Goal: Task Accomplishment & Management: Manage account settings

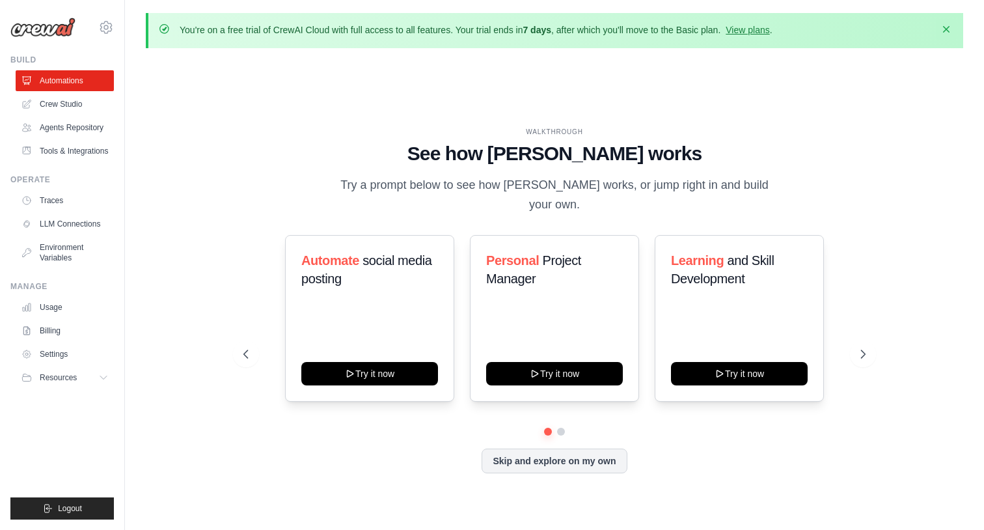
click at [945, 29] on icon "button" at bounding box center [946, 29] width 7 height 7
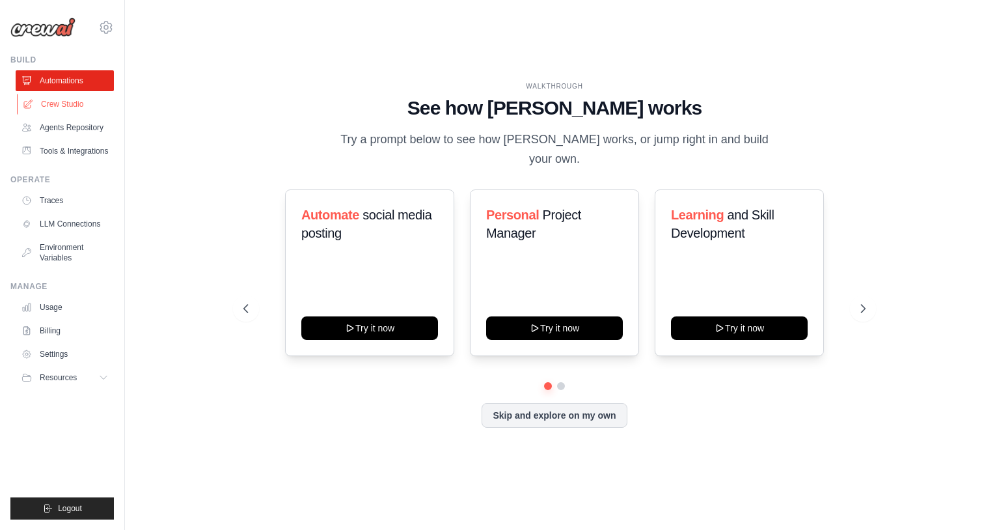
click at [68, 104] on link "Crew Studio" at bounding box center [66, 104] width 98 height 21
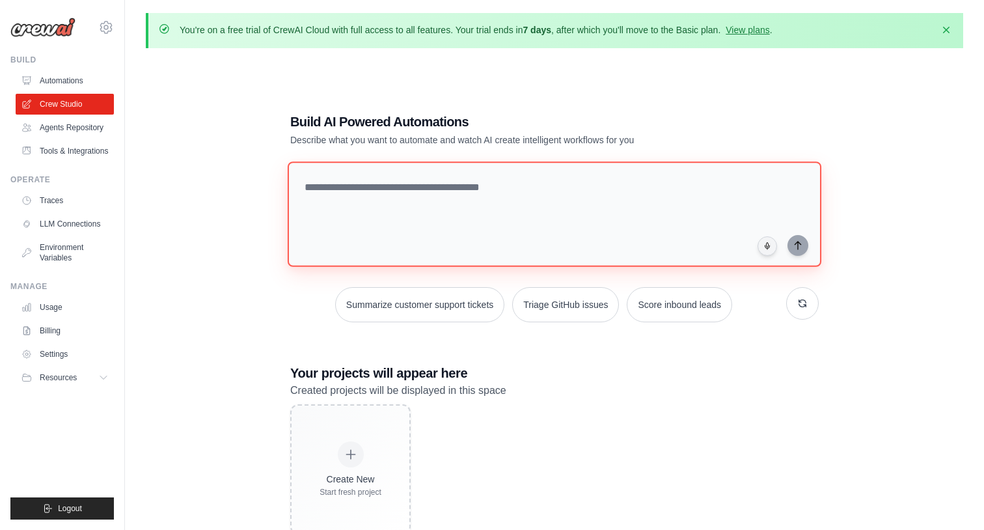
click at [382, 184] on textarea at bounding box center [555, 213] width 534 height 105
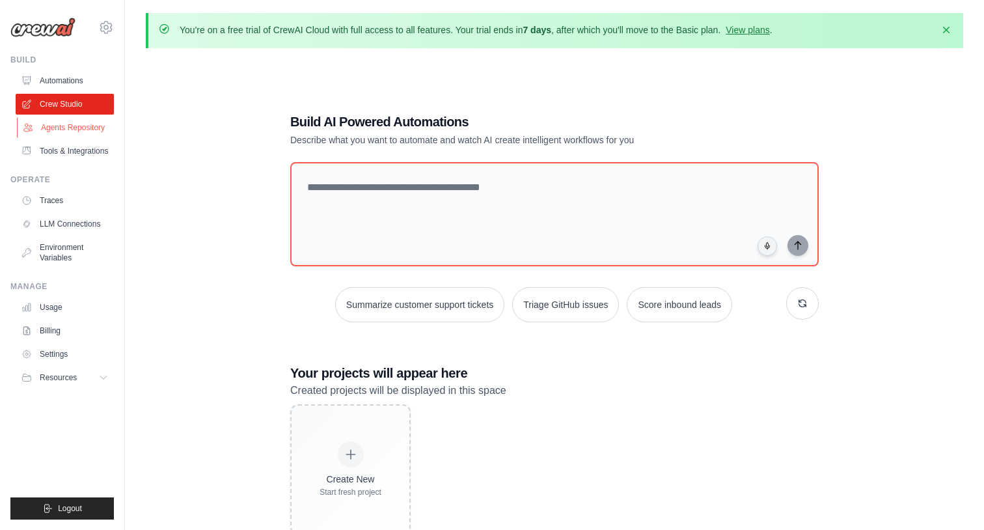
click at [76, 130] on link "Agents Repository" at bounding box center [66, 127] width 98 height 21
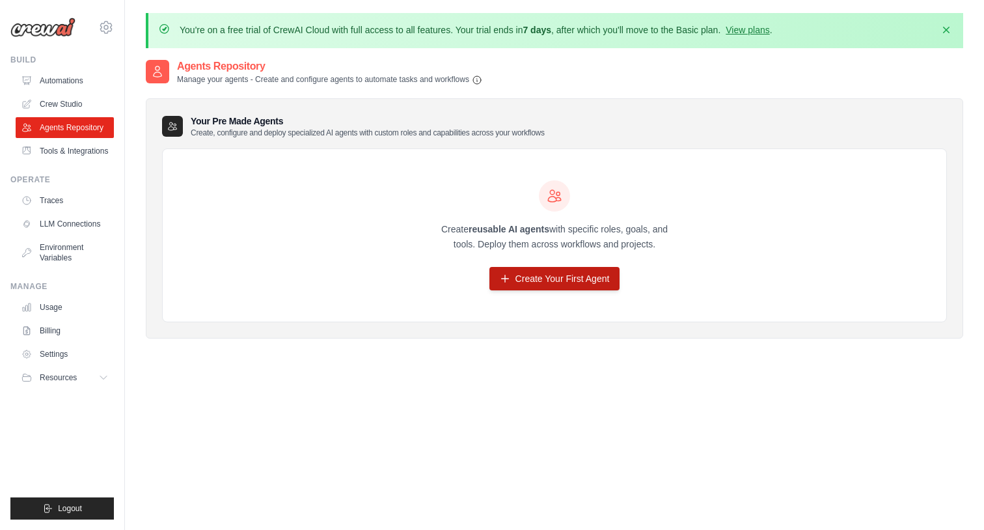
click at [527, 275] on link "Create Your First Agent" at bounding box center [555, 278] width 131 height 23
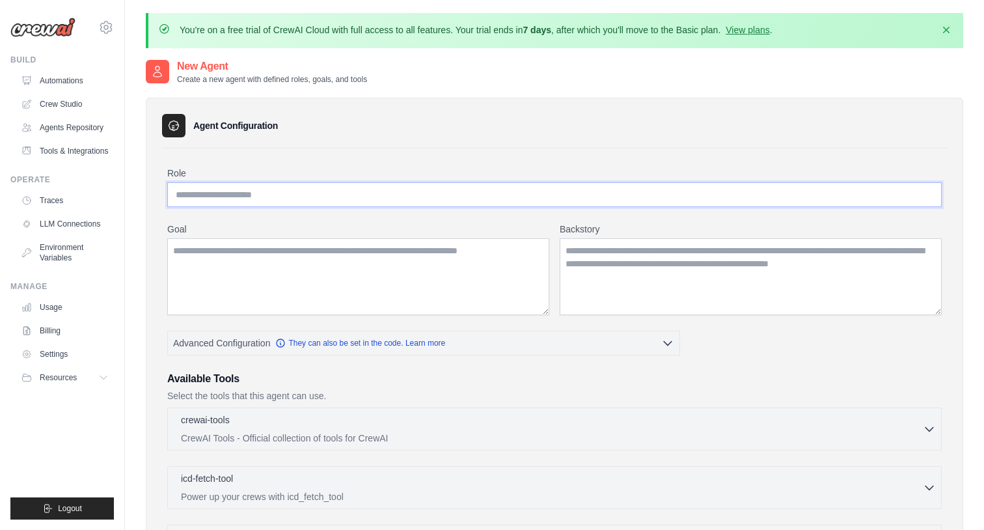
click at [345, 193] on input "Role" at bounding box center [554, 194] width 775 height 25
type input "**********"
click at [334, 270] on textarea "Goal" at bounding box center [358, 276] width 382 height 77
click at [320, 264] on textarea "Goal" at bounding box center [358, 276] width 382 height 77
type textarea "**********"
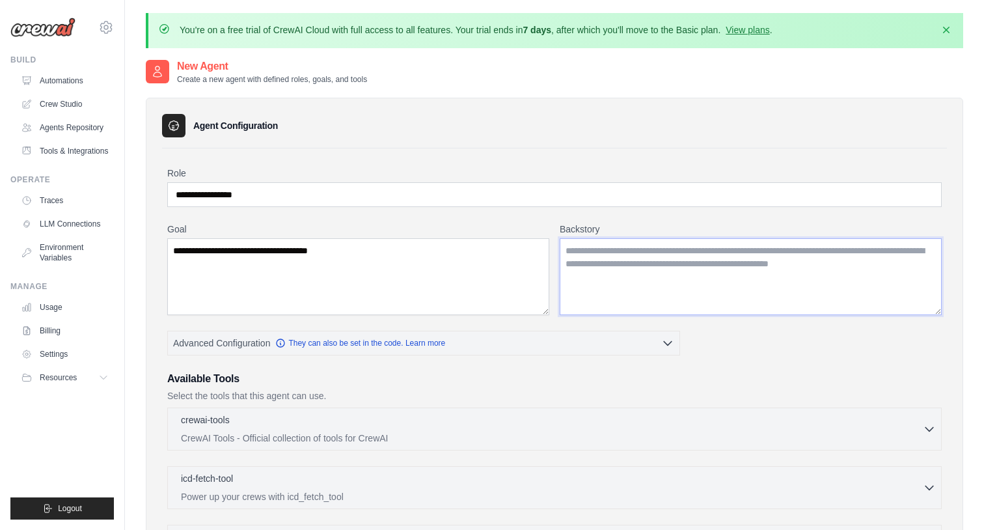
click at [622, 266] on textarea "Backstory" at bounding box center [751, 276] width 382 height 77
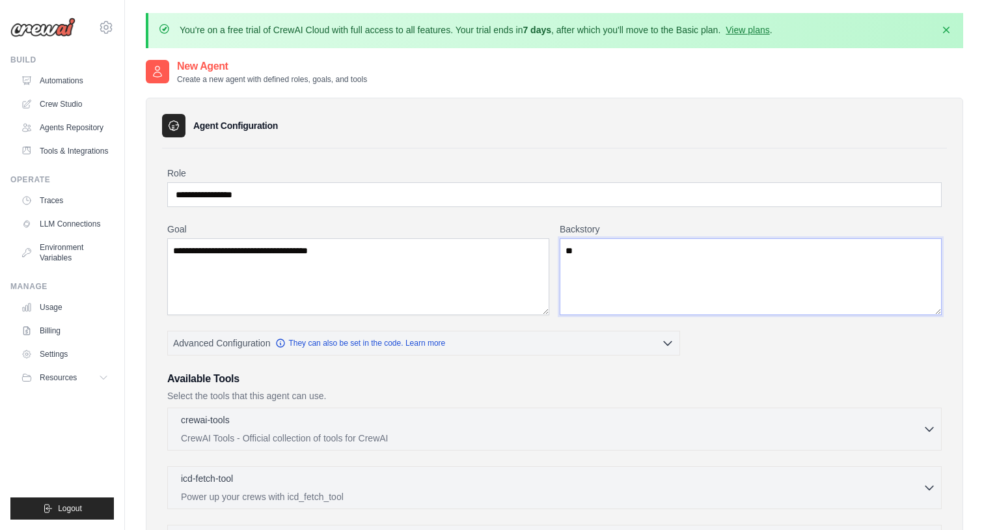
type textarea "*"
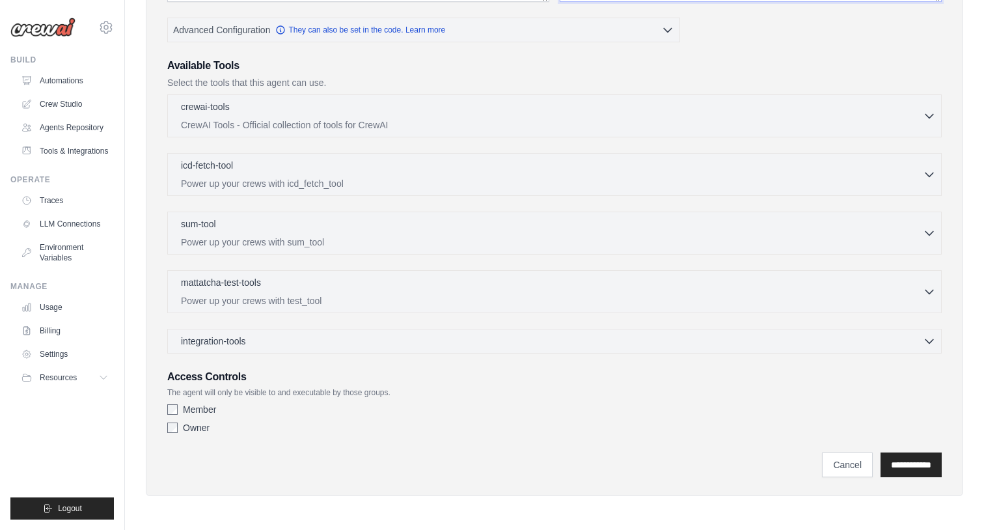
scroll to position [313, 0]
type textarea "**********"
click at [913, 468] on input "**********" at bounding box center [911, 465] width 61 height 25
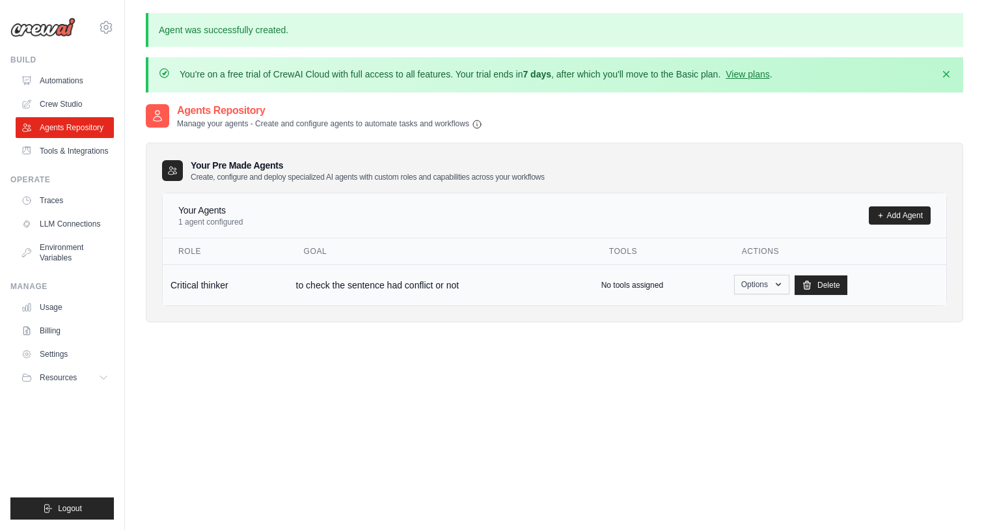
click at [779, 281] on icon "button" at bounding box center [778, 284] width 10 height 10
click at [729, 313] on link "Show" at bounding box center [743, 314] width 94 height 23
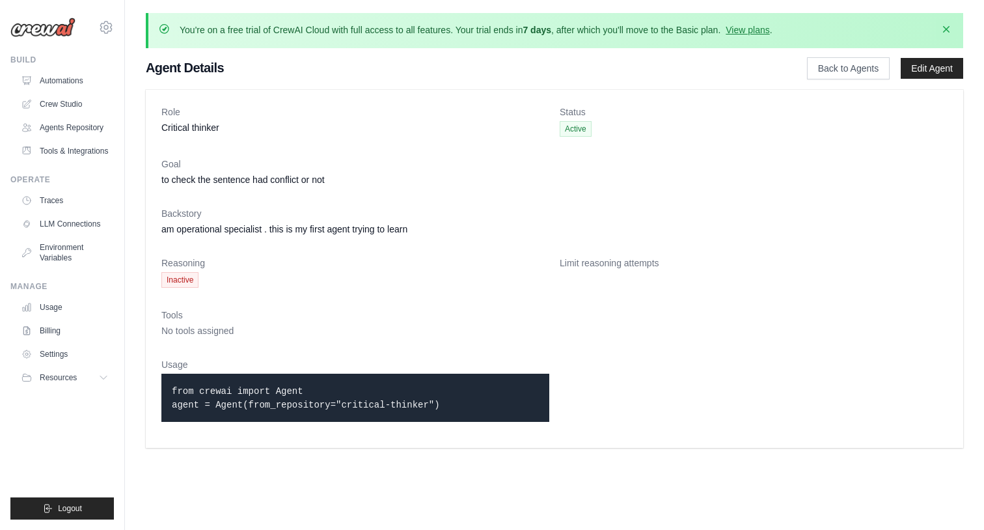
click at [948, 28] on icon "button" at bounding box center [946, 29] width 7 height 7
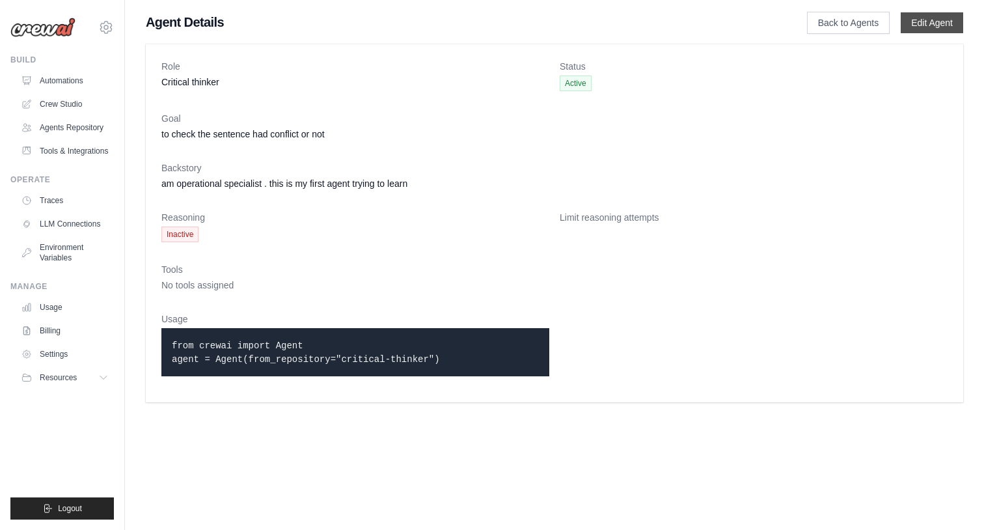
click at [941, 23] on link "Edit Agent" at bounding box center [932, 22] width 63 height 21
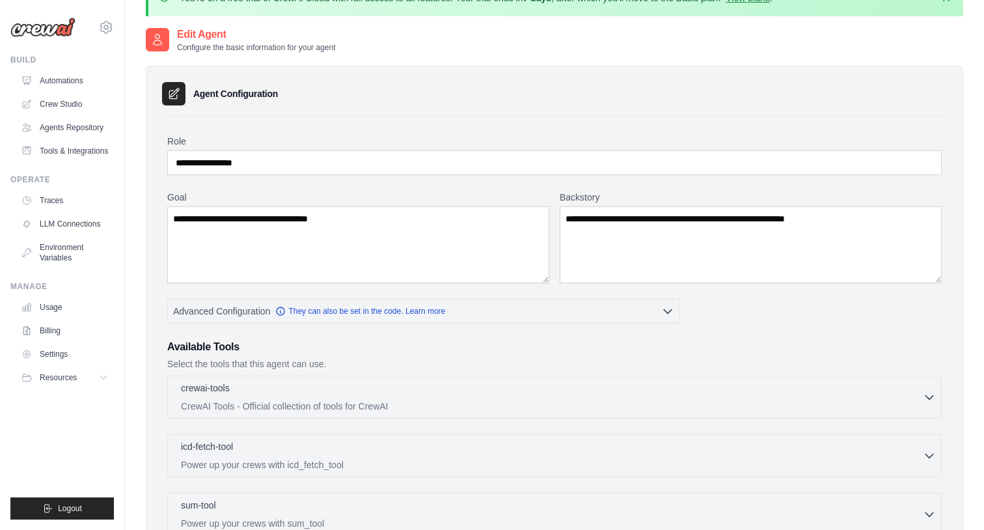
scroll to position [35, 0]
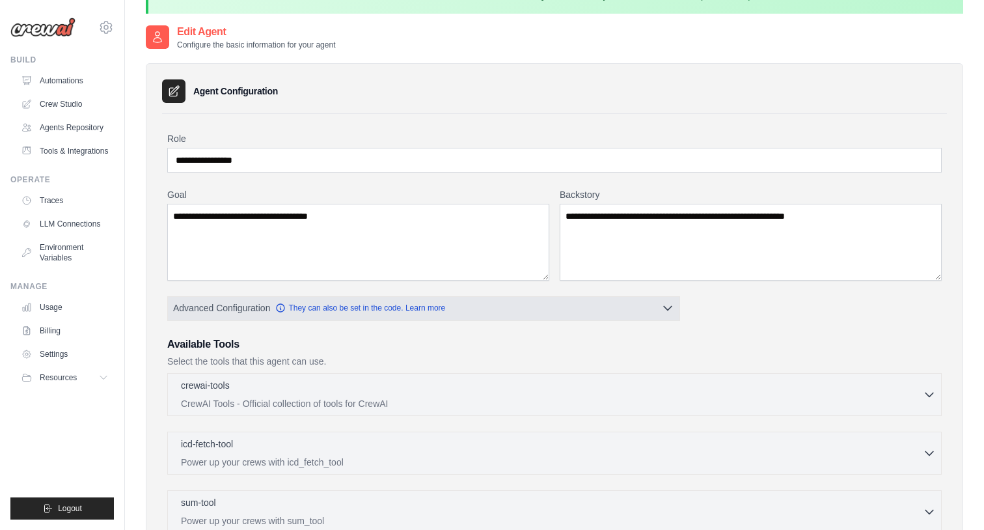
click at [675, 309] on button "Advanced Configuration They can also be set in the code. Learn more" at bounding box center [424, 307] width 512 height 23
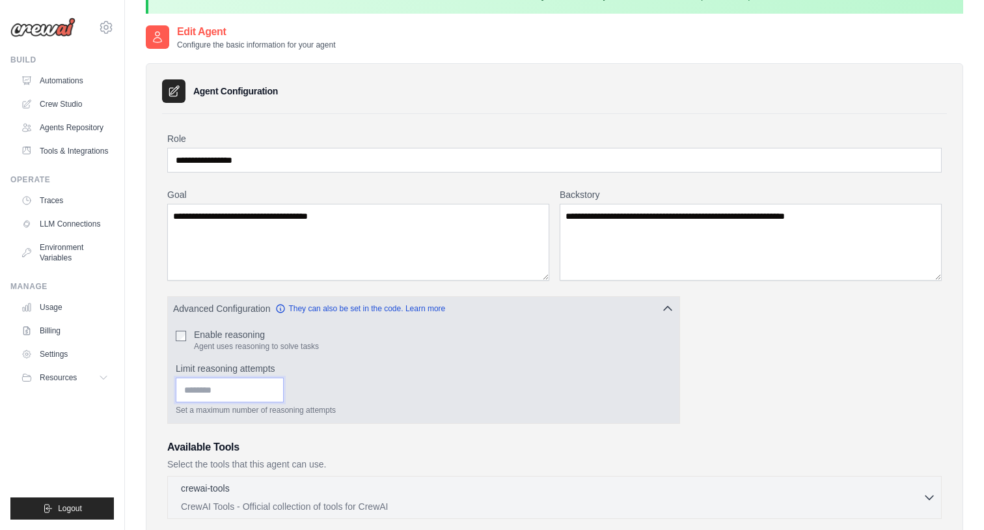
click at [266, 399] on input "Limit reasoning attempts" at bounding box center [230, 390] width 108 height 25
type input "*"
click at [273, 391] on input "*" at bounding box center [230, 390] width 108 height 25
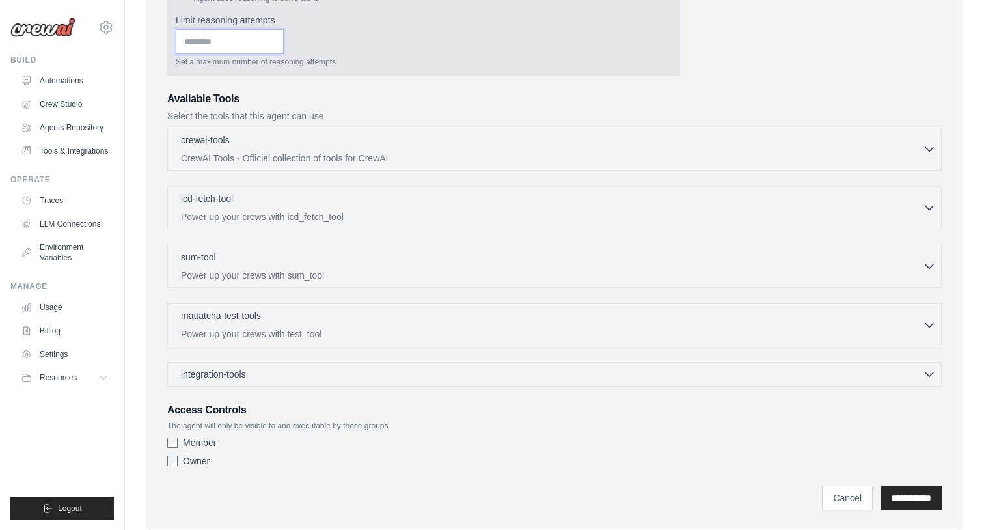
scroll to position [383, 0]
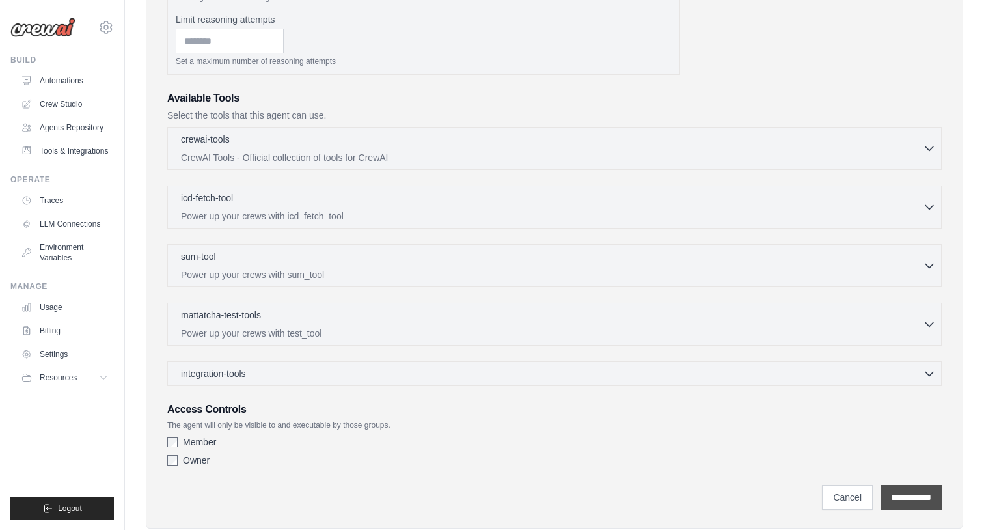
click at [919, 497] on input "**********" at bounding box center [911, 497] width 61 height 25
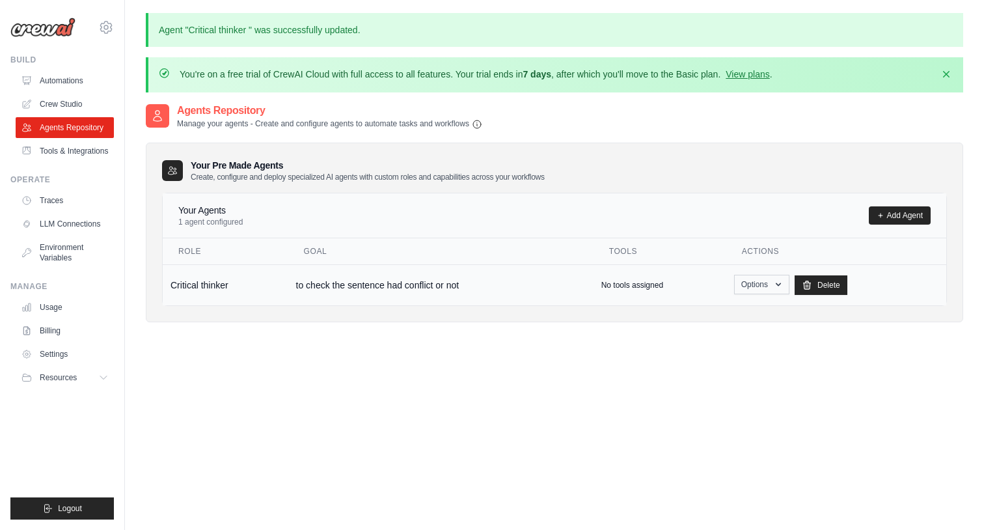
click at [776, 286] on icon "button" at bounding box center [778, 284] width 10 height 10
click at [227, 279] on td "Critical thinker" at bounding box center [226, 284] width 126 height 41
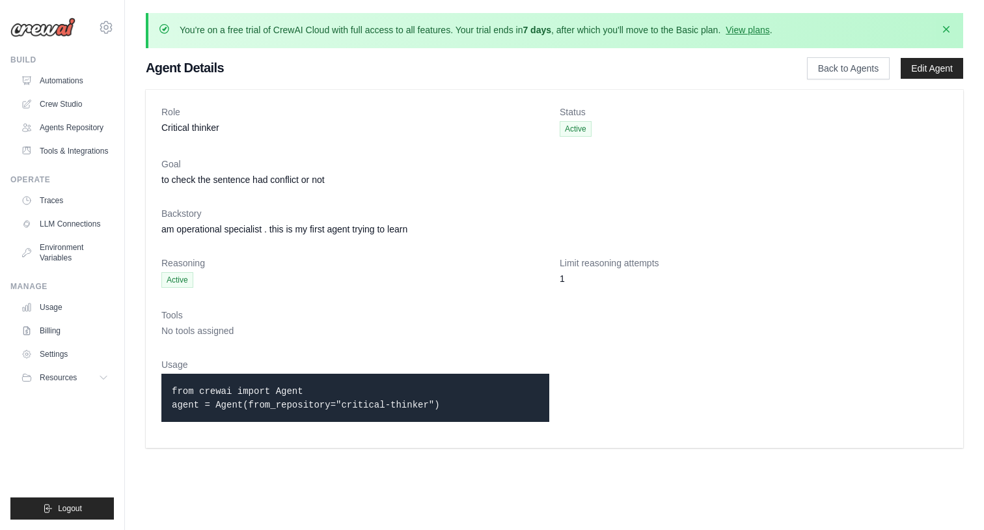
click at [950, 30] on icon "button" at bounding box center [946, 29] width 13 height 13
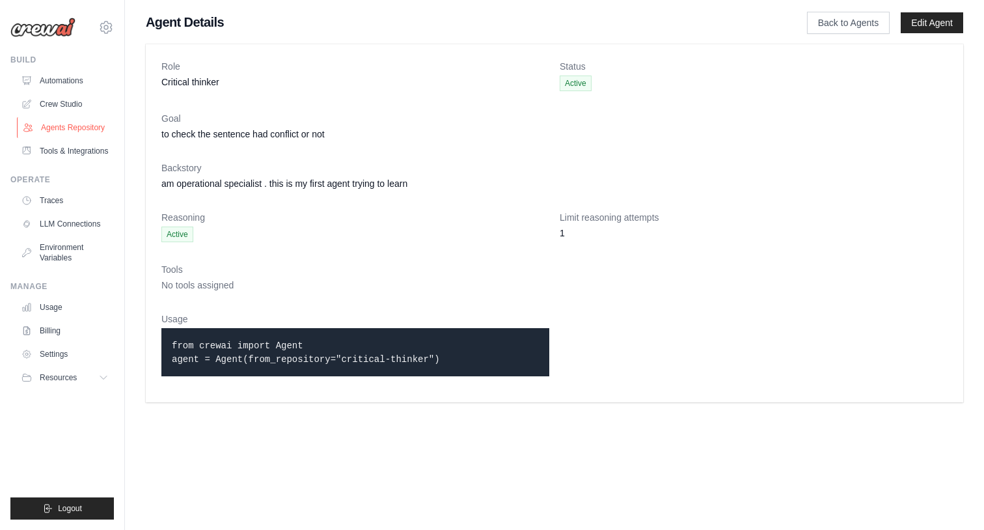
click at [88, 126] on link "Agents Repository" at bounding box center [66, 127] width 98 height 21
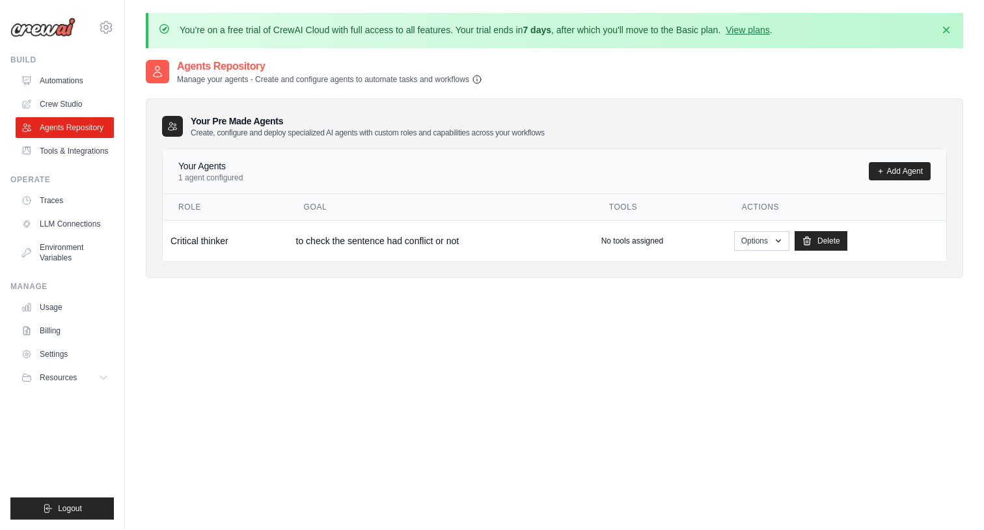
click at [481, 79] on icon "button" at bounding box center [477, 79] width 10 height 10
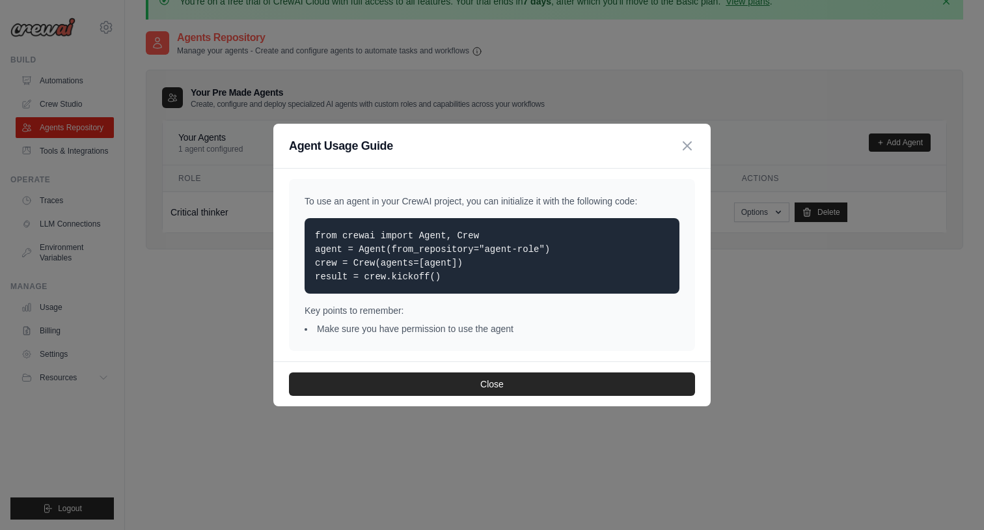
scroll to position [24, 0]
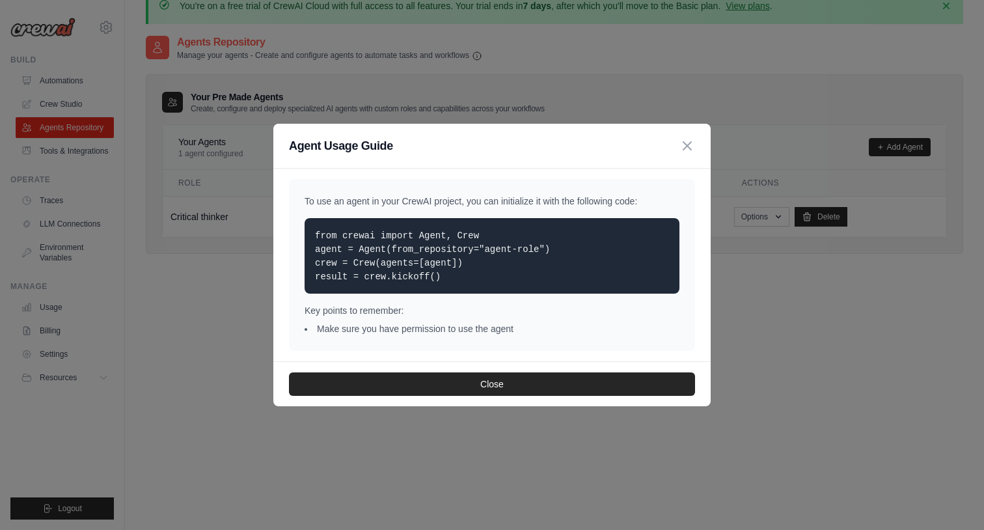
drag, startPoint x: 453, startPoint y: 281, endPoint x: 310, endPoint y: 237, distance: 149.9
click at [310, 237] on div "from crewai import Agent, Crew agent = Agent(from_repository="agent-role") crew…" at bounding box center [492, 256] width 375 height 76
copy code "from crewai import Agent, Crew agent = Agent(from_repository="agent-role") crew…"
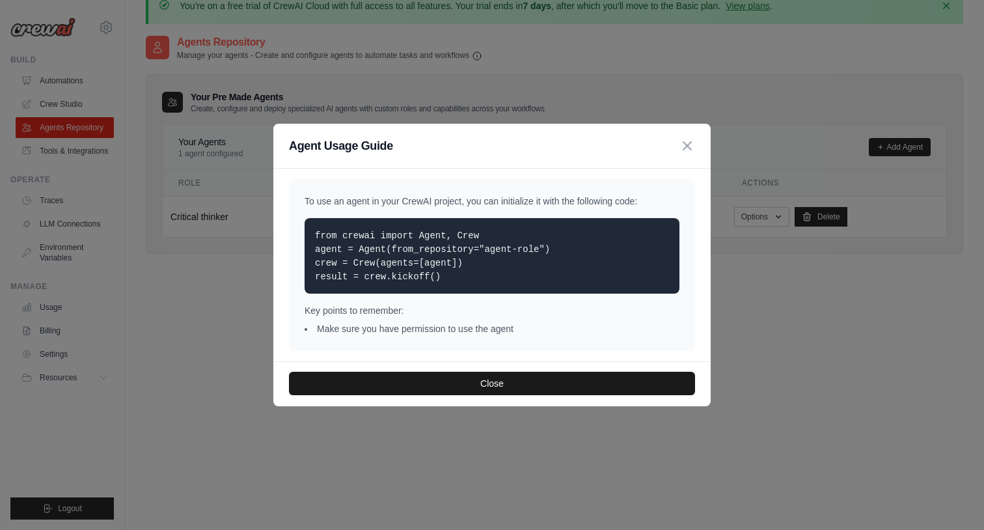
click at [501, 386] on button "Close" at bounding box center [492, 383] width 406 height 23
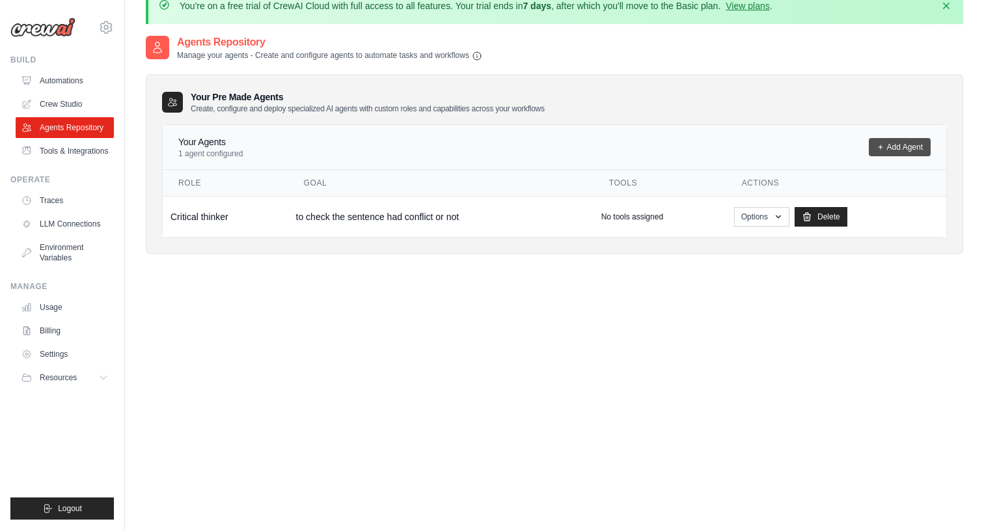
click at [888, 150] on link "Add Agent" at bounding box center [900, 147] width 62 height 18
click at [893, 146] on link "Add Agent" at bounding box center [900, 147] width 62 height 18
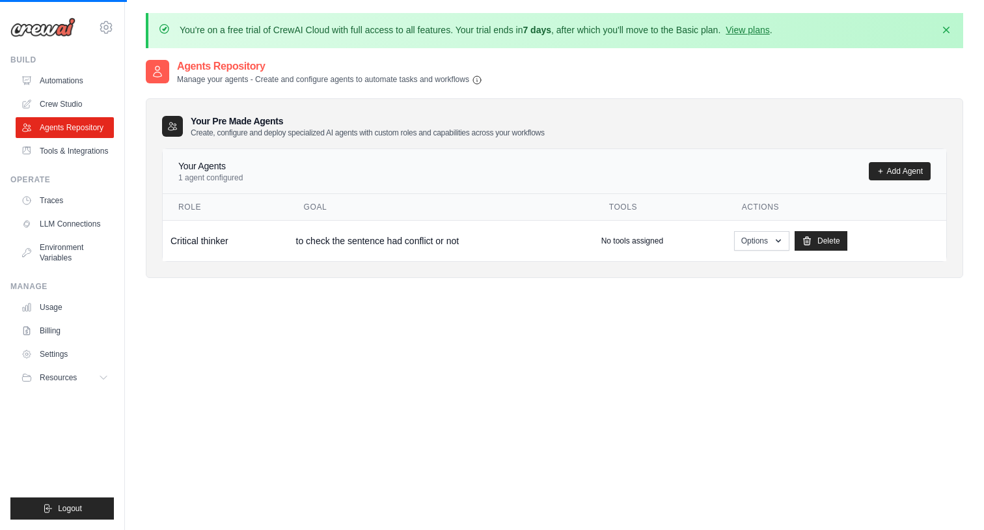
scroll to position [0, 0]
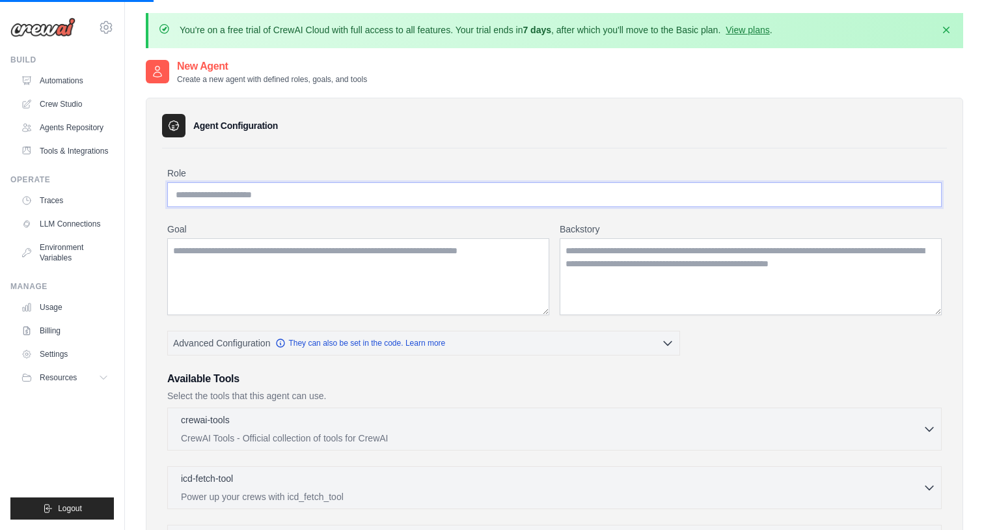
click at [333, 187] on input "Role" at bounding box center [554, 194] width 775 height 25
click at [302, 266] on textarea "Goal" at bounding box center [358, 276] width 382 height 77
click at [612, 244] on textarea "Backstory" at bounding box center [751, 276] width 382 height 77
